Goal: Task Accomplishment & Management: Manage account settings

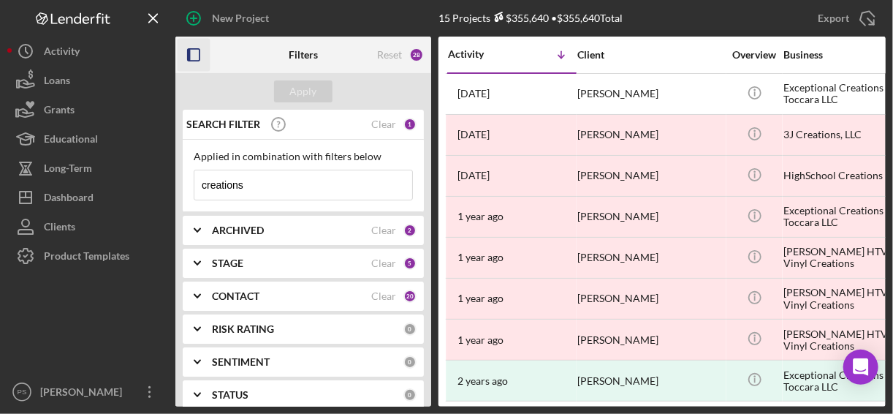
click at [200, 57] on rect "button" at bounding box center [194, 55] width 12 height 12
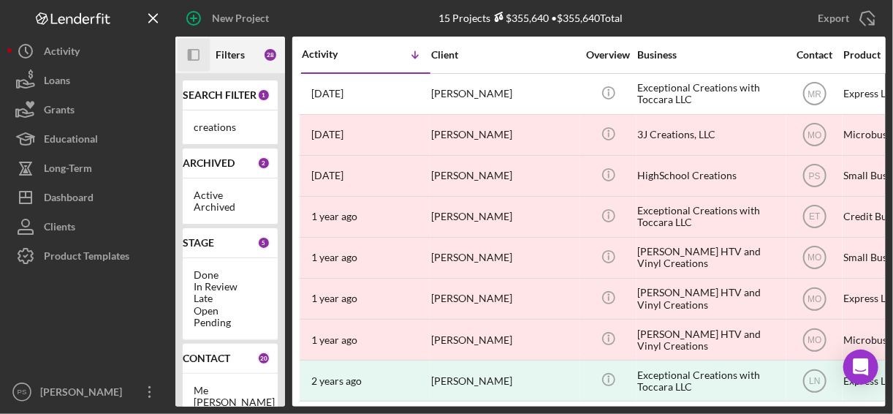
click at [197, 56] on icon "Icon/Panel Side Expand" at bounding box center [194, 55] width 33 height 33
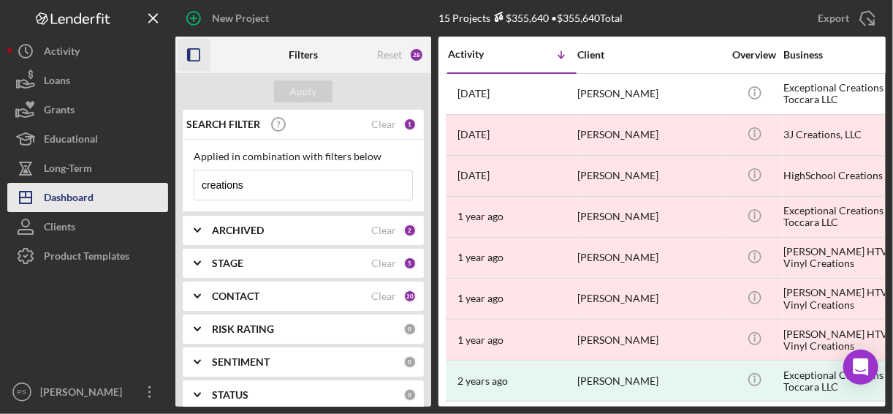
drag, startPoint x: 278, startPoint y: 187, endPoint x: 157, endPoint y: 184, distance: 121.4
click at [157, 184] on div "New Project 15 Projects $355,640 • $355,640 Total creations Export Icon/Export …" at bounding box center [446, 203] width 879 height 406
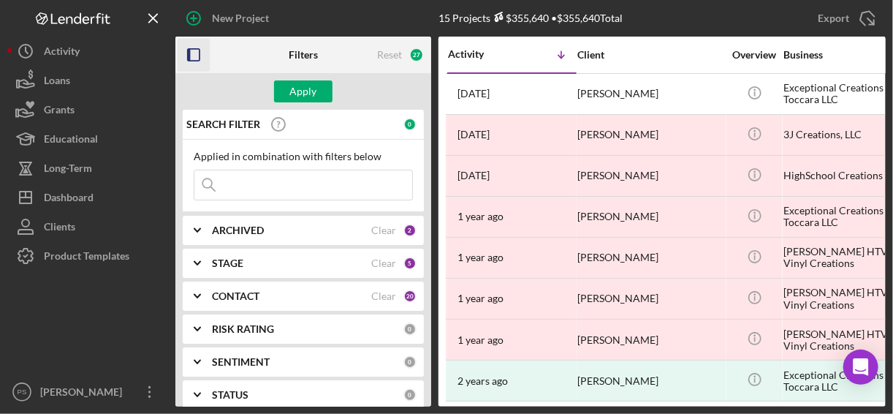
click at [289, 228] on div "ARCHIVED" at bounding box center [291, 230] width 159 height 12
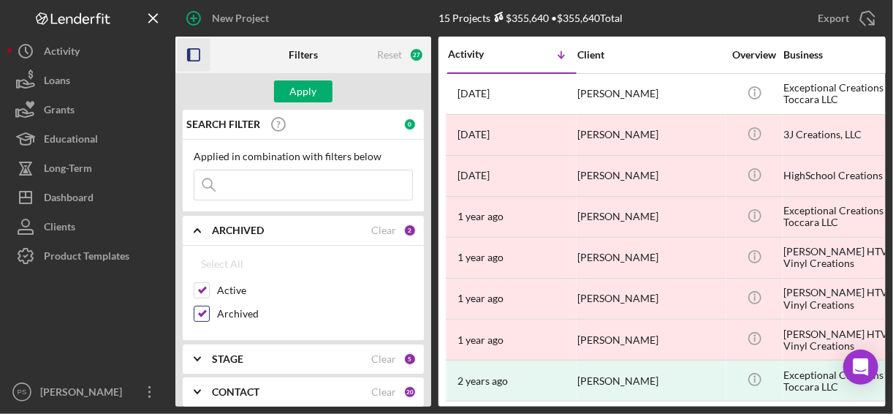
click at [234, 312] on label "Archived" at bounding box center [315, 313] width 196 height 15
click at [209, 312] on input "Archived" at bounding box center [201, 313] width 15 height 15
checkbox input "false"
click at [194, 226] on icon "Icon/Expander" at bounding box center [197, 230] width 37 height 37
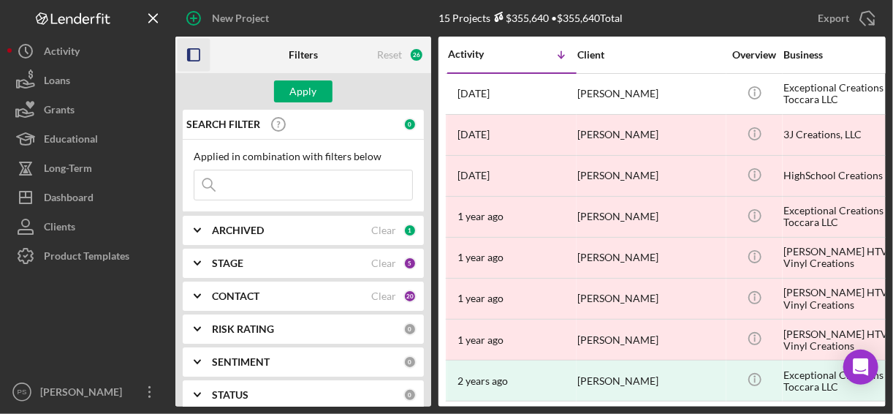
click at [192, 298] on icon "Icon/Expander" at bounding box center [197, 296] width 37 height 37
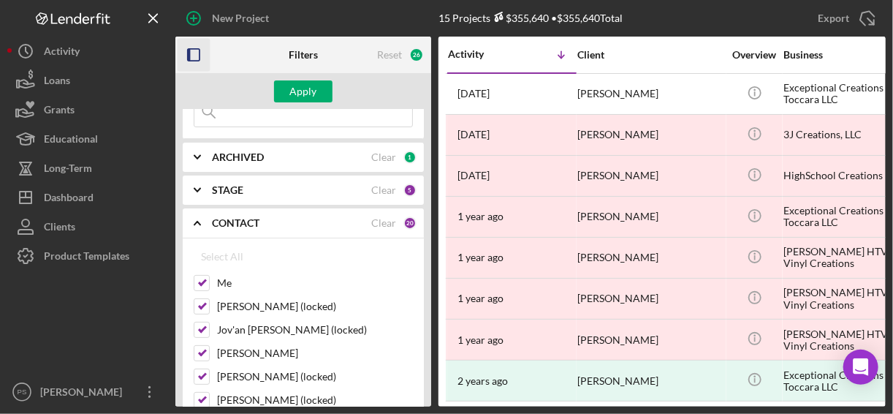
scroll to position [77, 0]
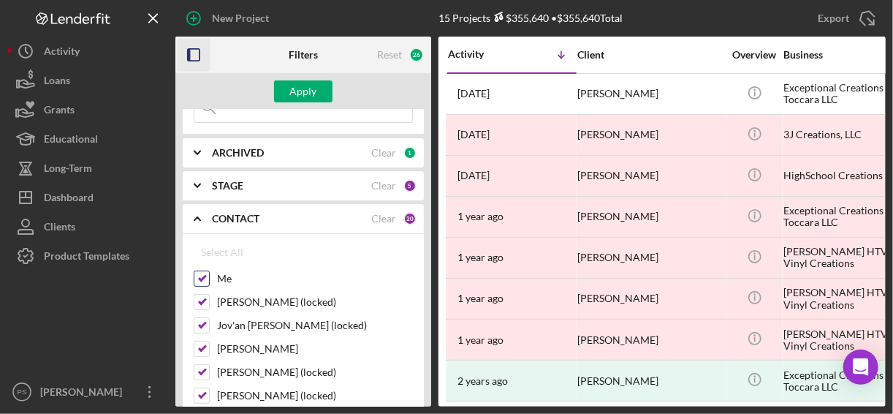
click at [203, 278] on input "Me" at bounding box center [201, 278] width 15 height 15
click at [213, 249] on div "Select All" at bounding box center [222, 252] width 42 height 29
drag, startPoint x: 381, startPoint y: 213, endPoint x: 370, endPoint y: 216, distance: 11.2
click at [382, 213] on div "Clear" at bounding box center [383, 219] width 25 height 12
checkbox input "false"
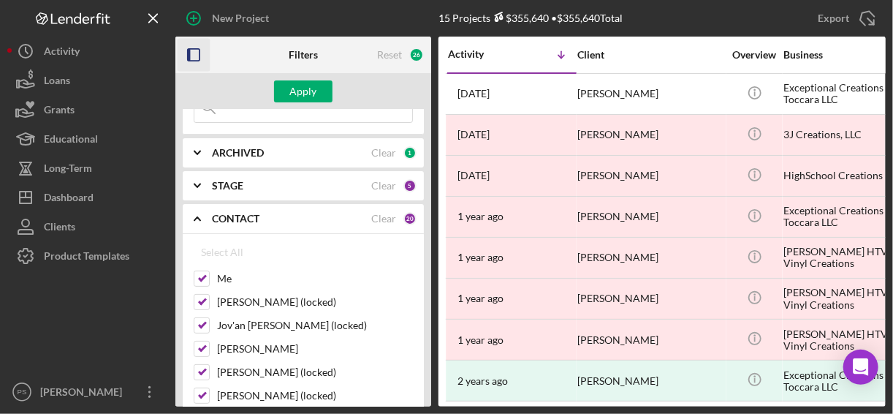
checkbox input "false"
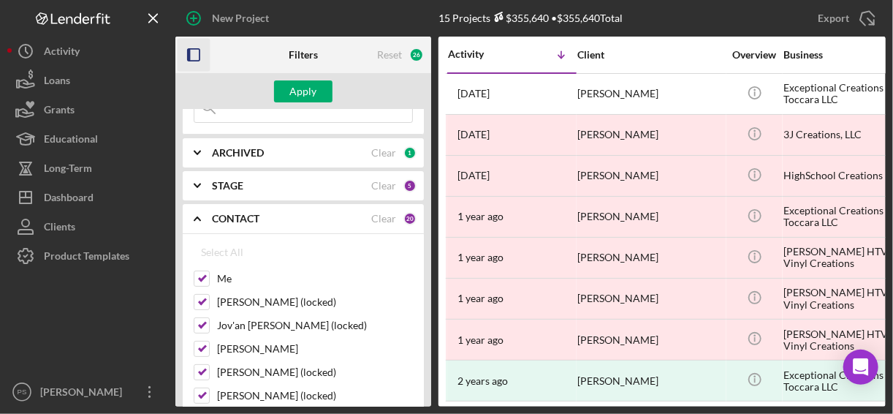
checkbox input "false"
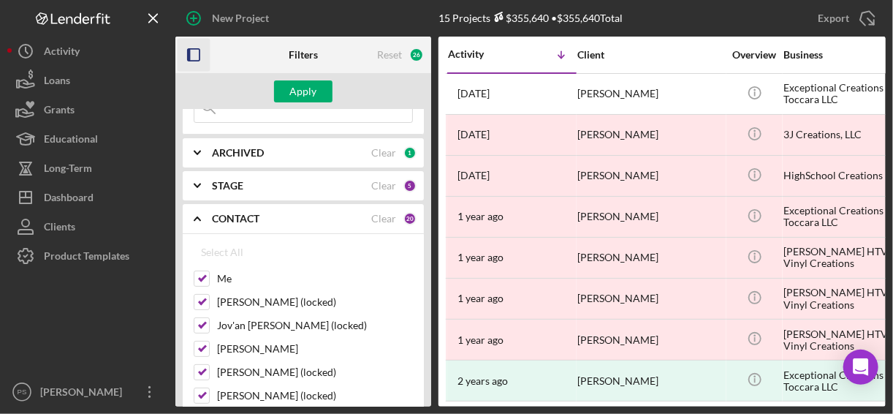
checkbox input "false"
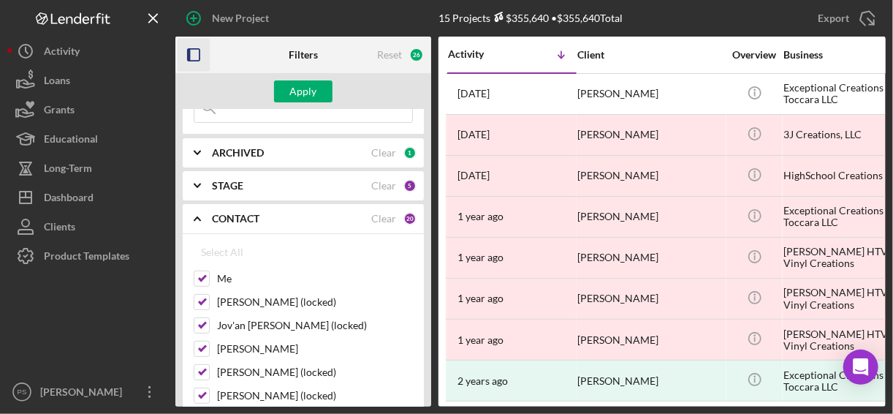
checkbox input "false"
click at [208, 276] on input "Me" at bounding box center [201, 278] width 15 height 15
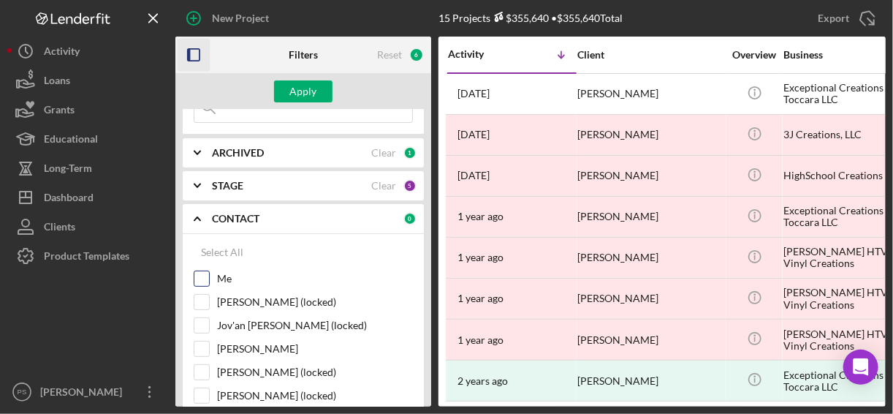
checkbox input "true"
click at [202, 185] on icon "Icon/Expander" at bounding box center [197, 185] width 37 height 37
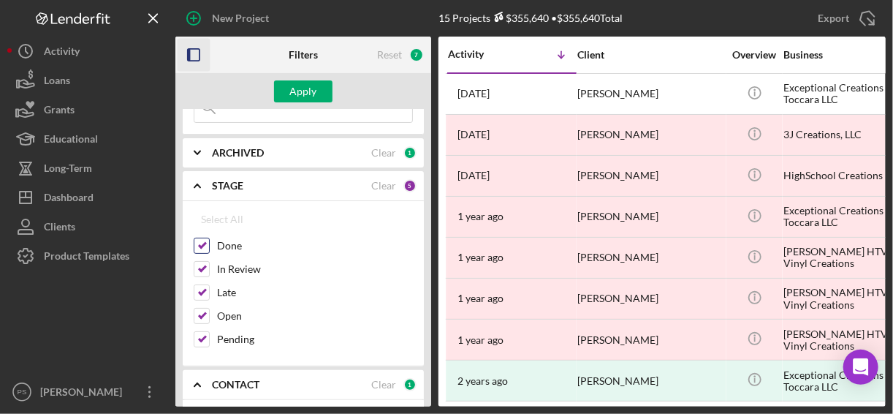
click at [228, 244] on label "Done" at bounding box center [315, 245] width 196 height 15
click at [209, 244] on input "Done" at bounding box center [201, 245] width 15 height 15
checkbox input "false"
click at [224, 334] on label "Pending" at bounding box center [315, 339] width 196 height 15
click at [209, 334] on input "Pending" at bounding box center [201, 339] width 15 height 15
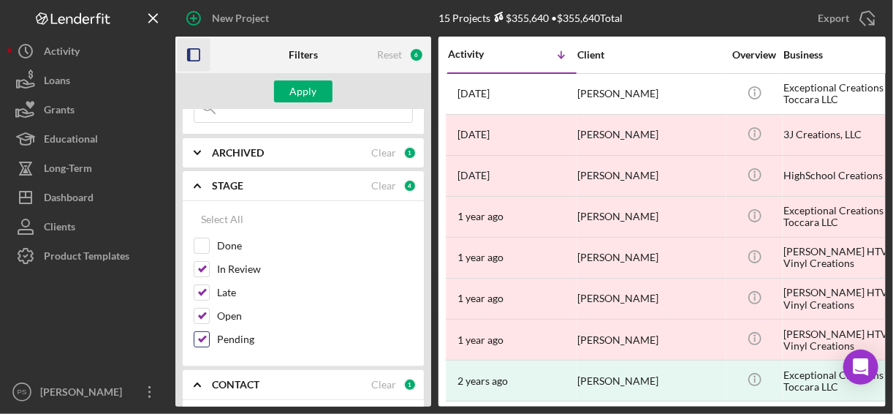
checkbox input "false"
click at [308, 91] on div "Apply" at bounding box center [303, 91] width 27 height 22
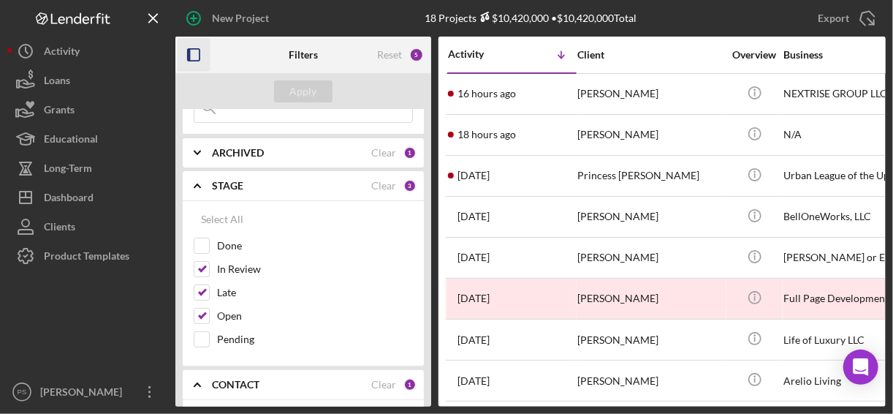
click at [196, 52] on icon "button" at bounding box center [194, 55] width 33 height 33
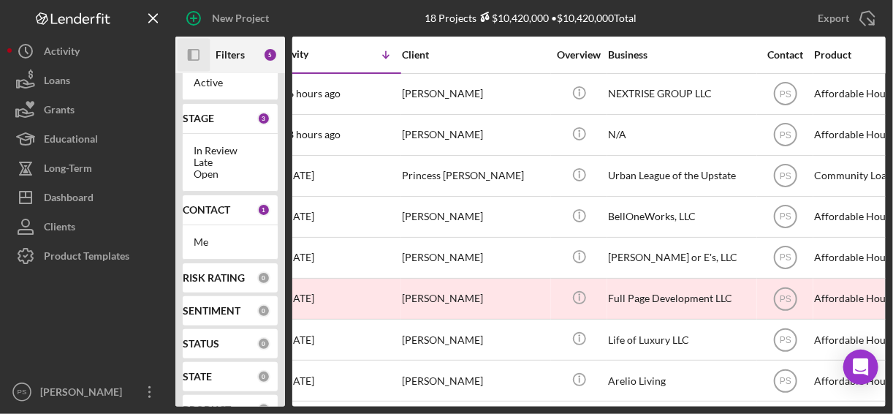
scroll to position [0, 0]
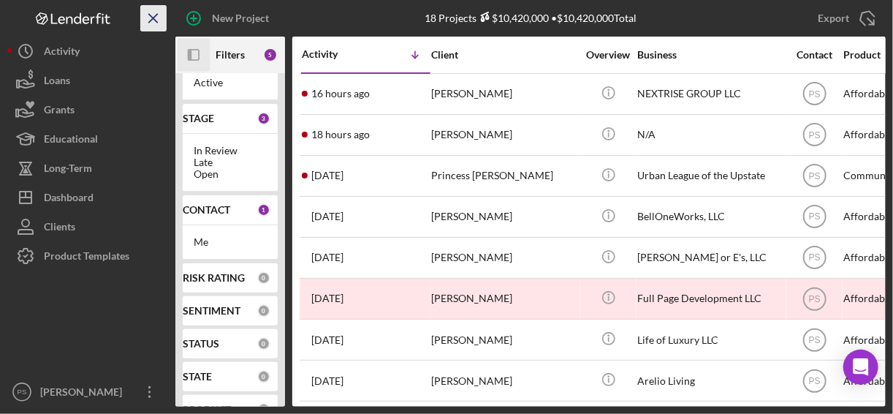
click at [153, 19] on line "button" at bounding box center [153, 18] width 8 height 8
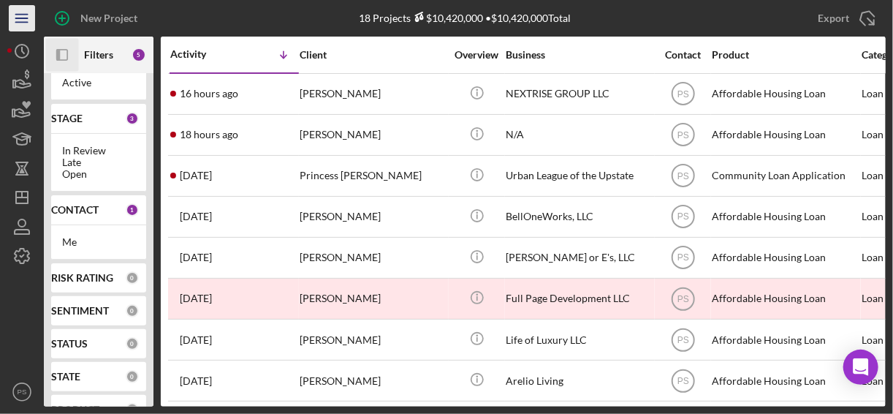
click at [19, 17] on icon "Icon/Menu" at bounding box center [22, 18] width 33 height 33
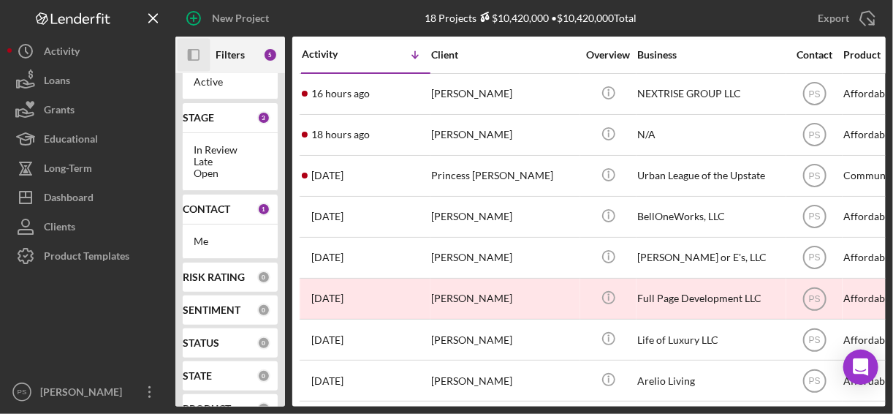
scroll to position [78, 0]
